Goal: Information Seeking & Learning: Learn about a topic

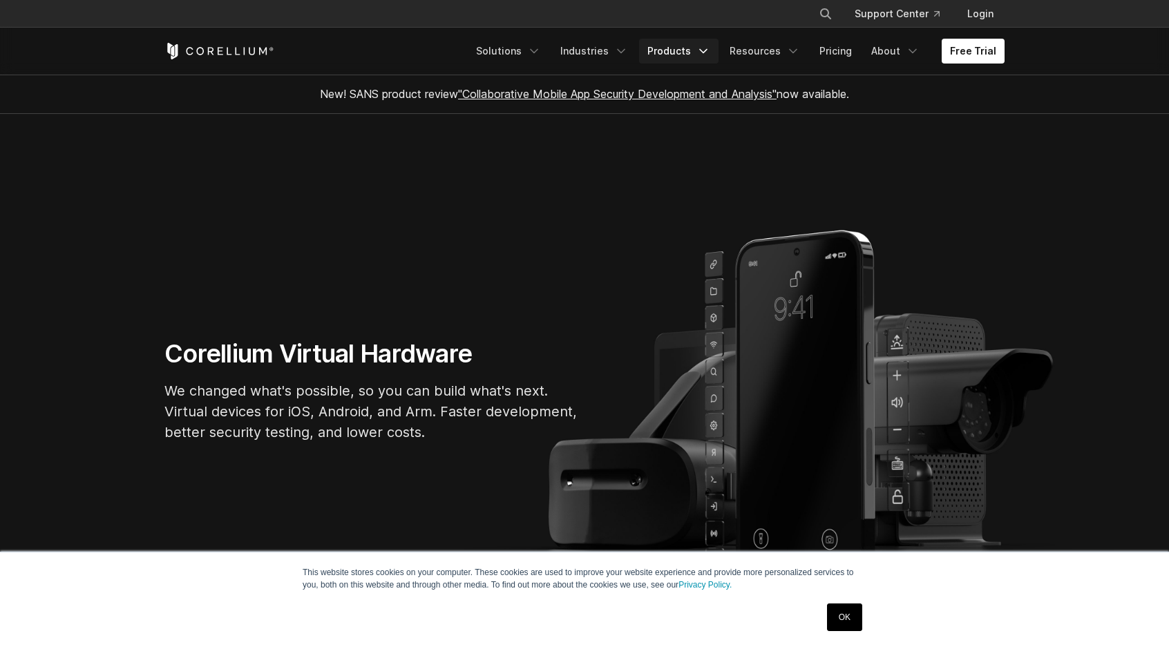
click at [674, 51] on link "Products" at bounding box center [678, 51] width 79 height 25
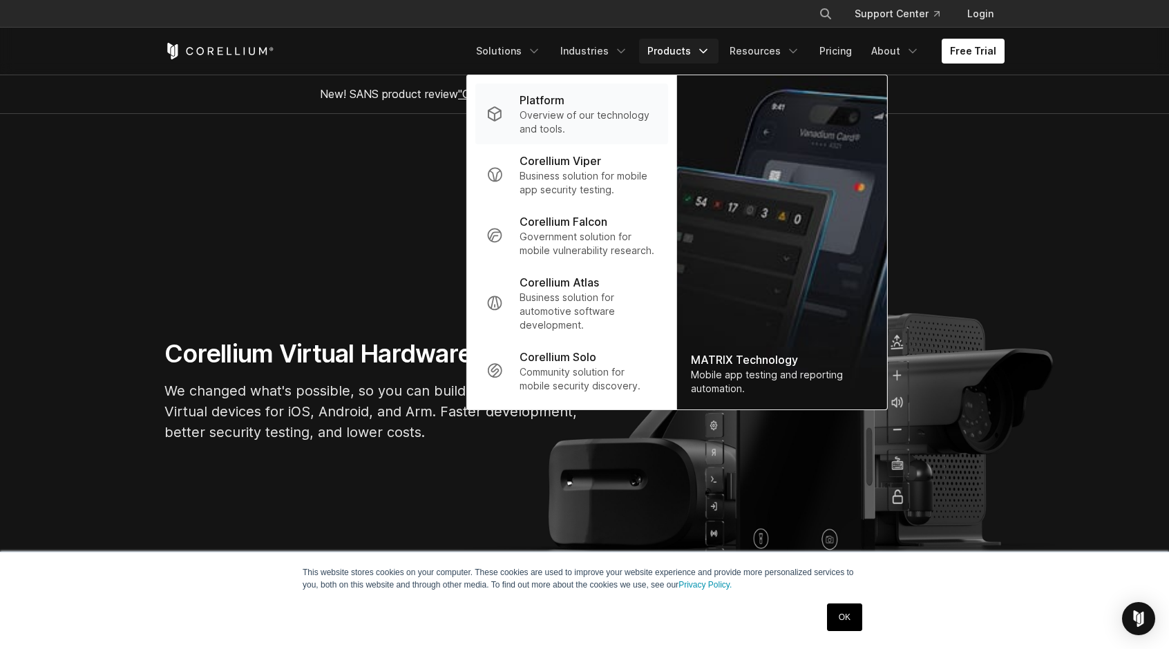
click at [598, 122] on p "Overview of our technology and tools." at bounding box center [588, 122] width 137 height 28
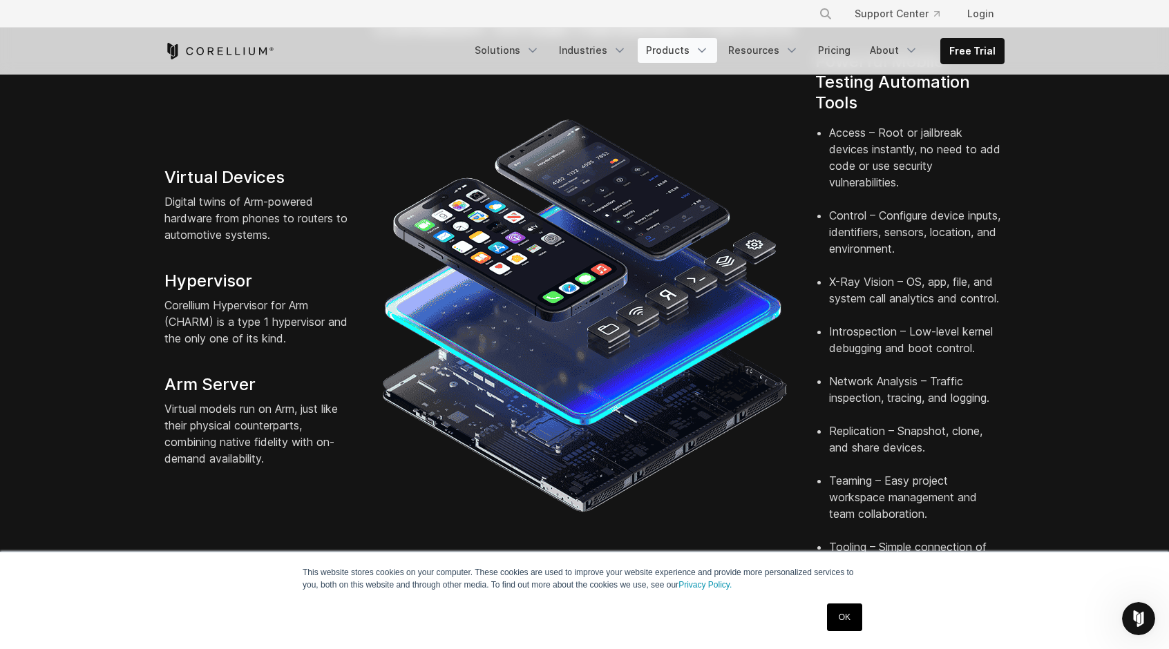
click at [671, 47] on link "Products" at bounding box center [677, 50] width 79 height 25
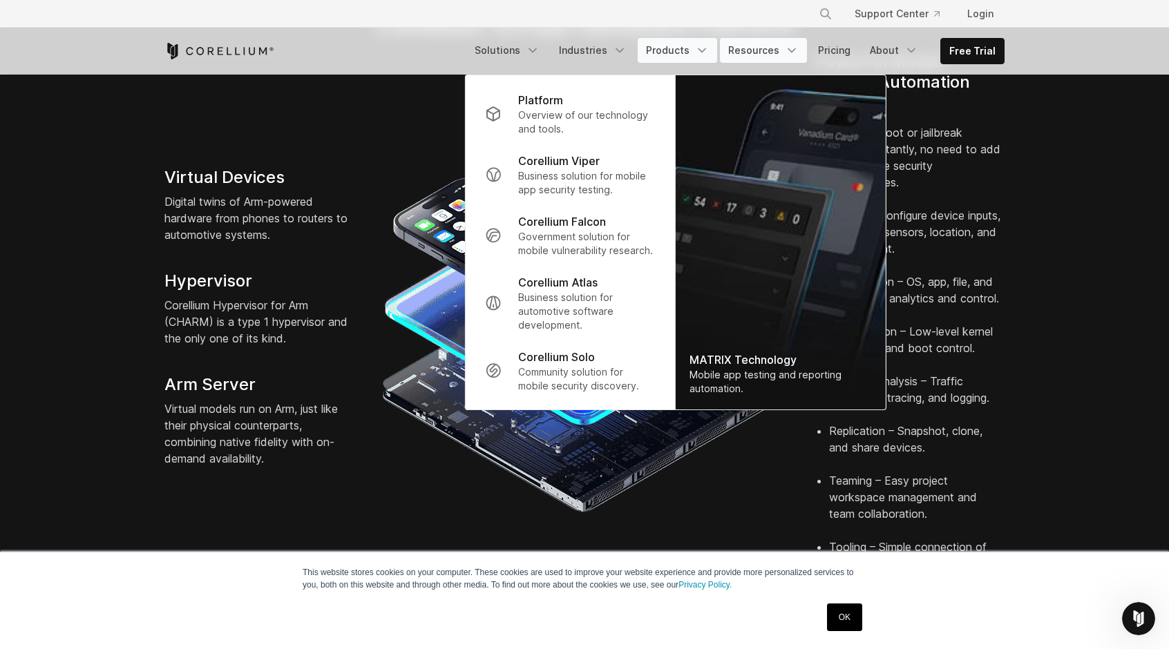
click at [771, 45] on link "Resources" at bounding box center [763, 50] width 87 height 25
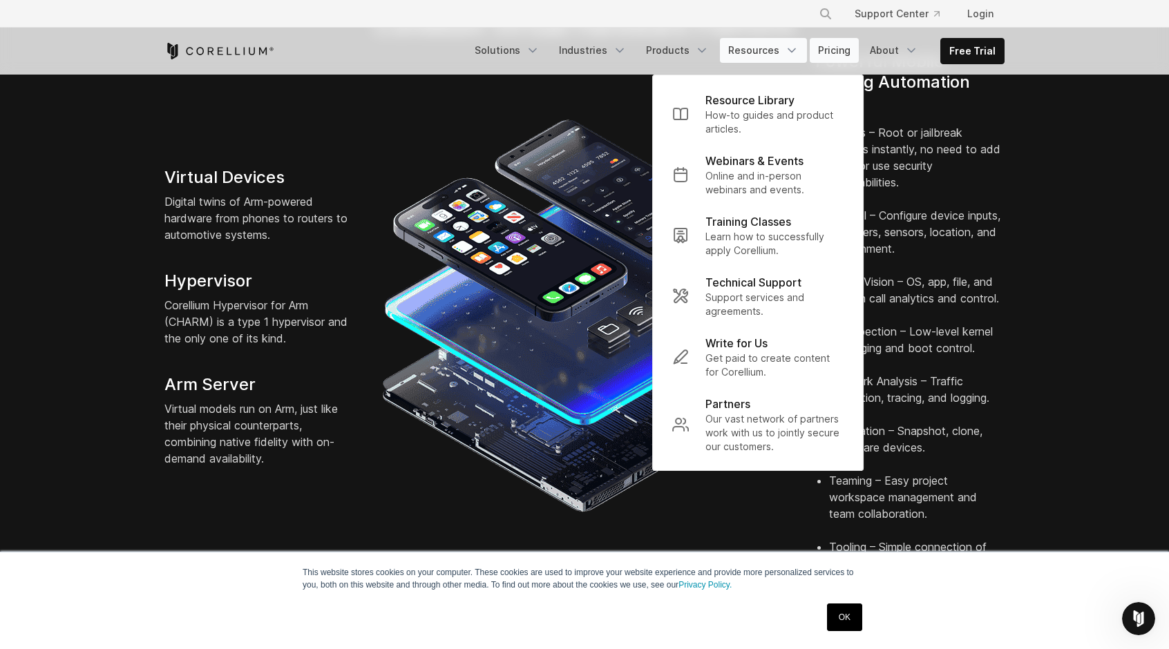
click at [849, 50] on link "Pricing" at bounding box center [834, 50] width 49 height 25
